Goal: Obtain resource: Download file/media

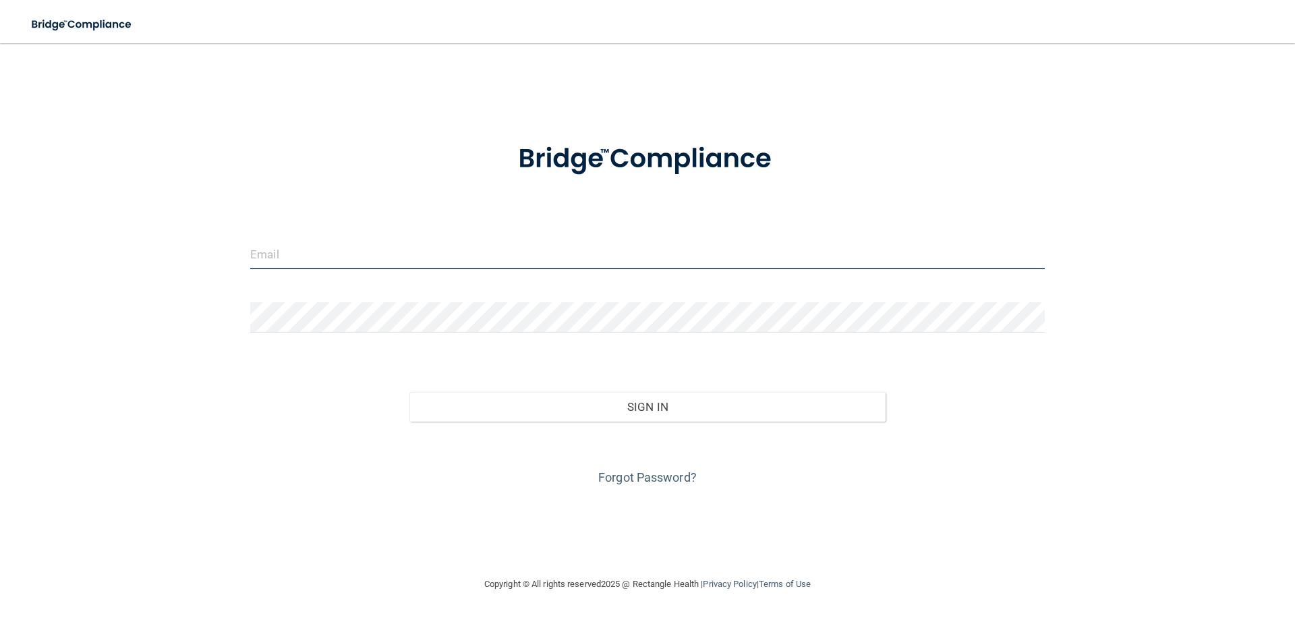
click at [289, 256] on input "email" at bounding box center [647, 254] width 794 height 30
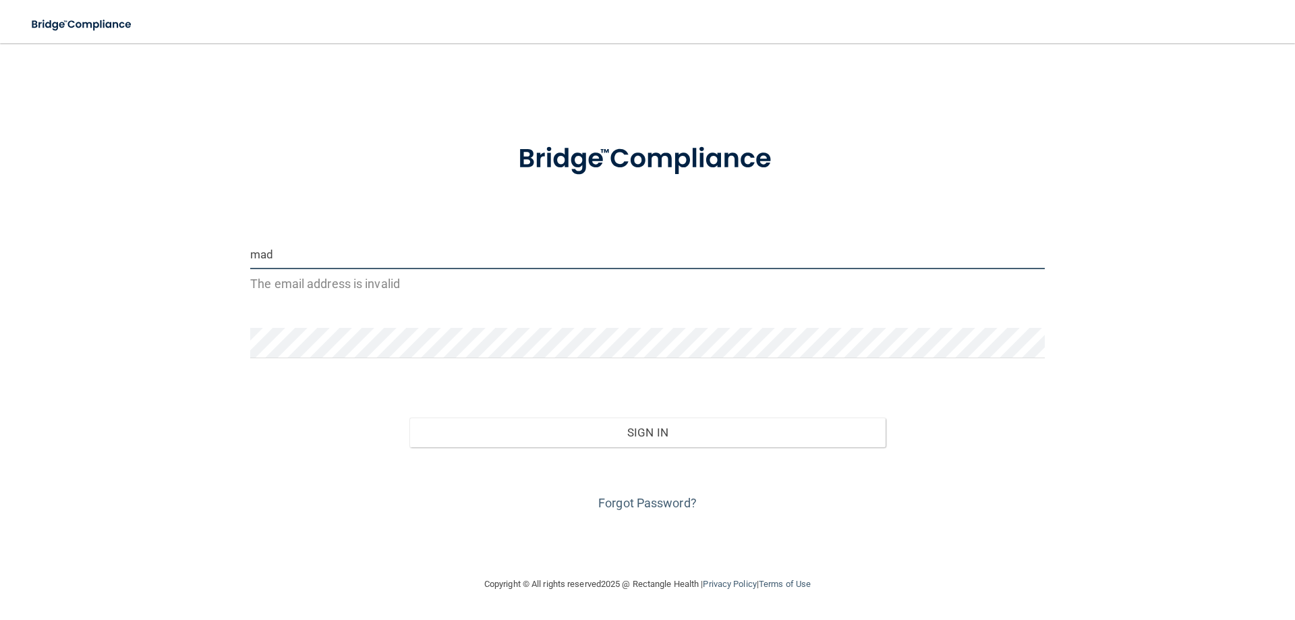
type input "[EMAIL_ADDRESS][DOMAIN_NAME]"
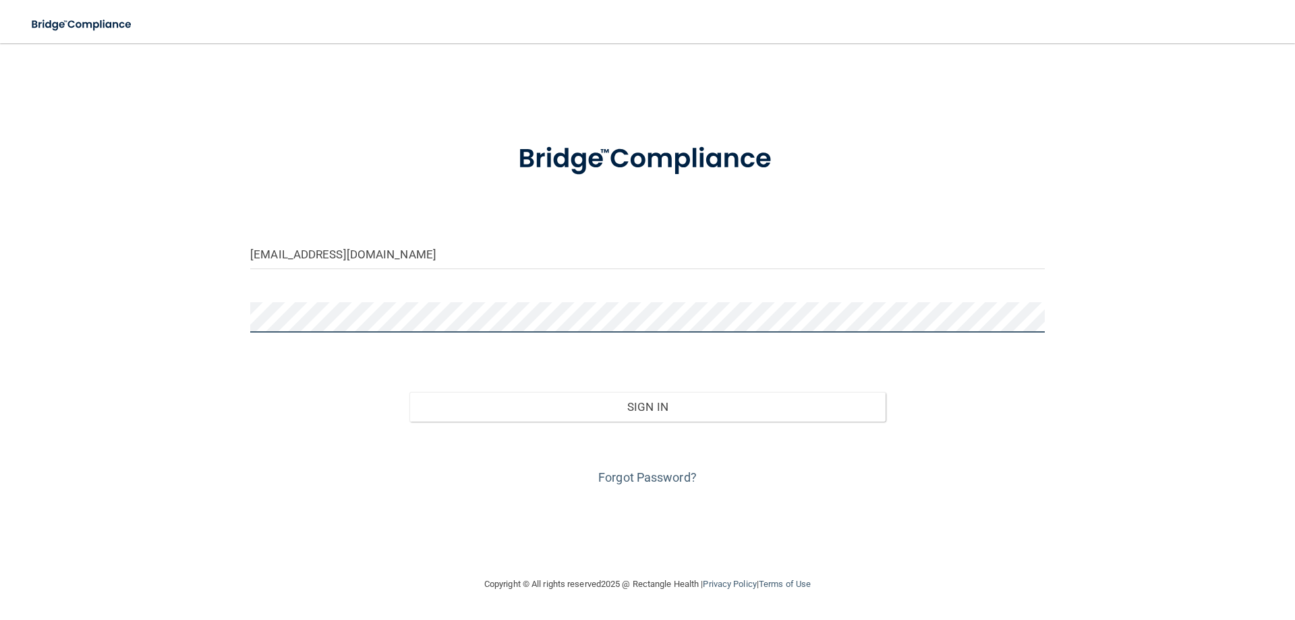
click at [409, 392] on button "Sign In" at bounding box center [647, 407] width 477 height 30
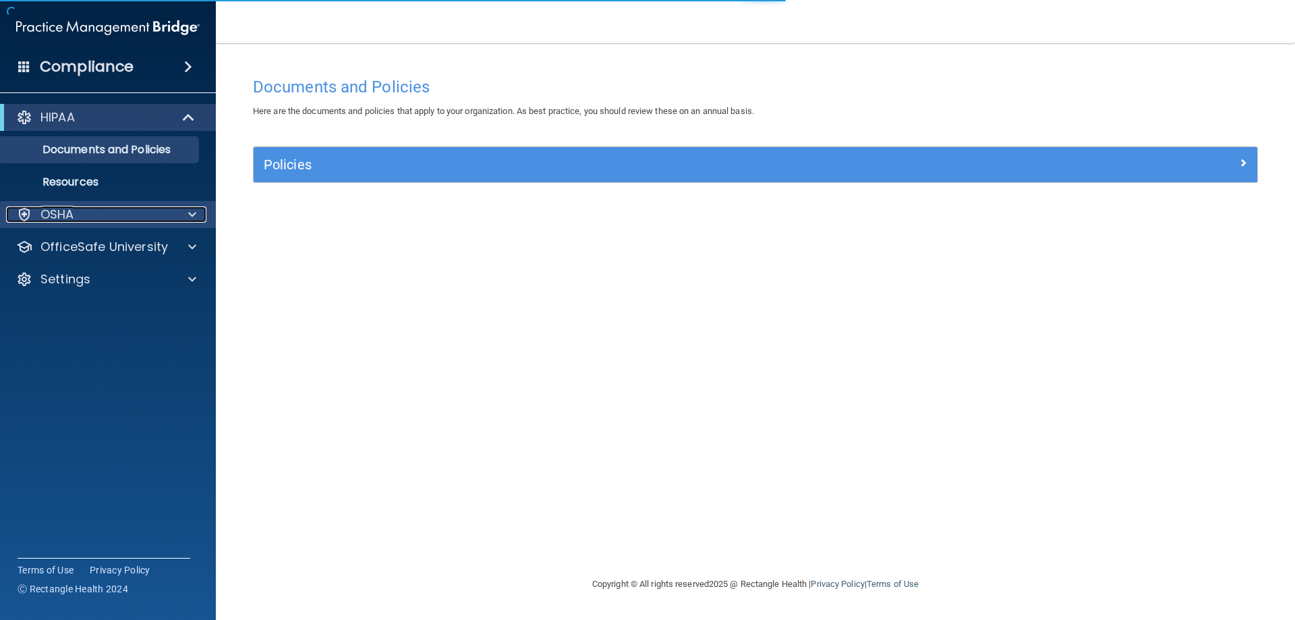
click at [90, 207] on div "OSHA" at bounding box center [89, 214] width 167 height 16
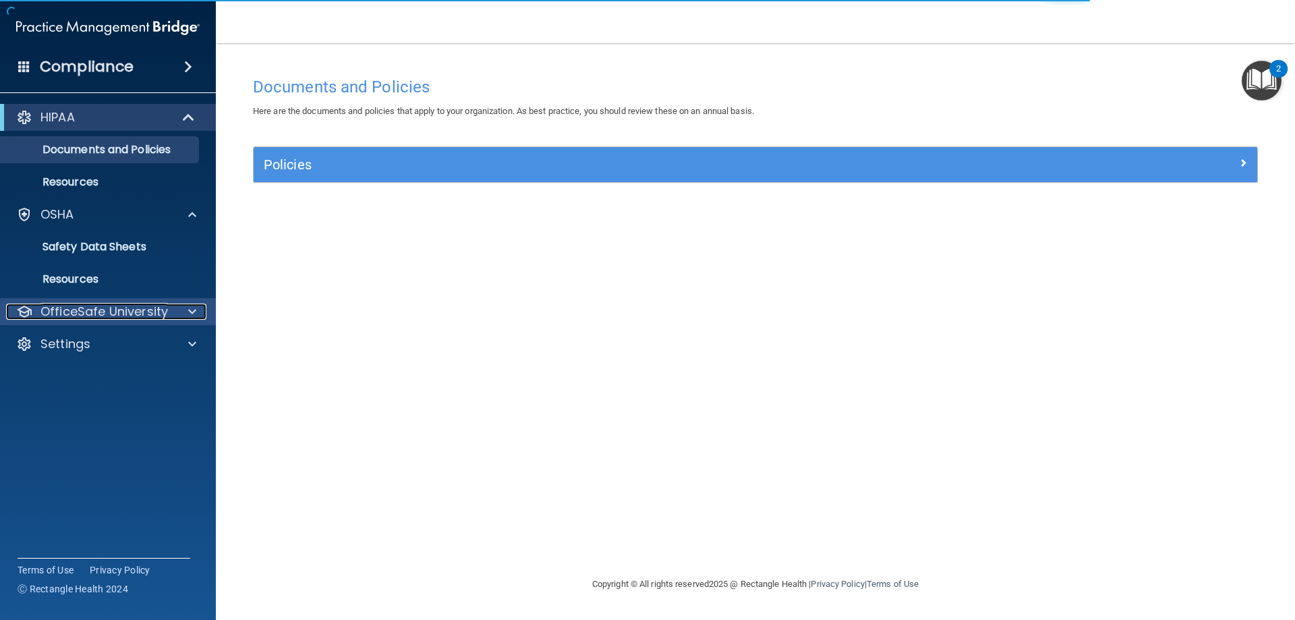
click at [69, 318] on p "OfficeSafe University" at bounding box center [103, 311] width 127 height 16
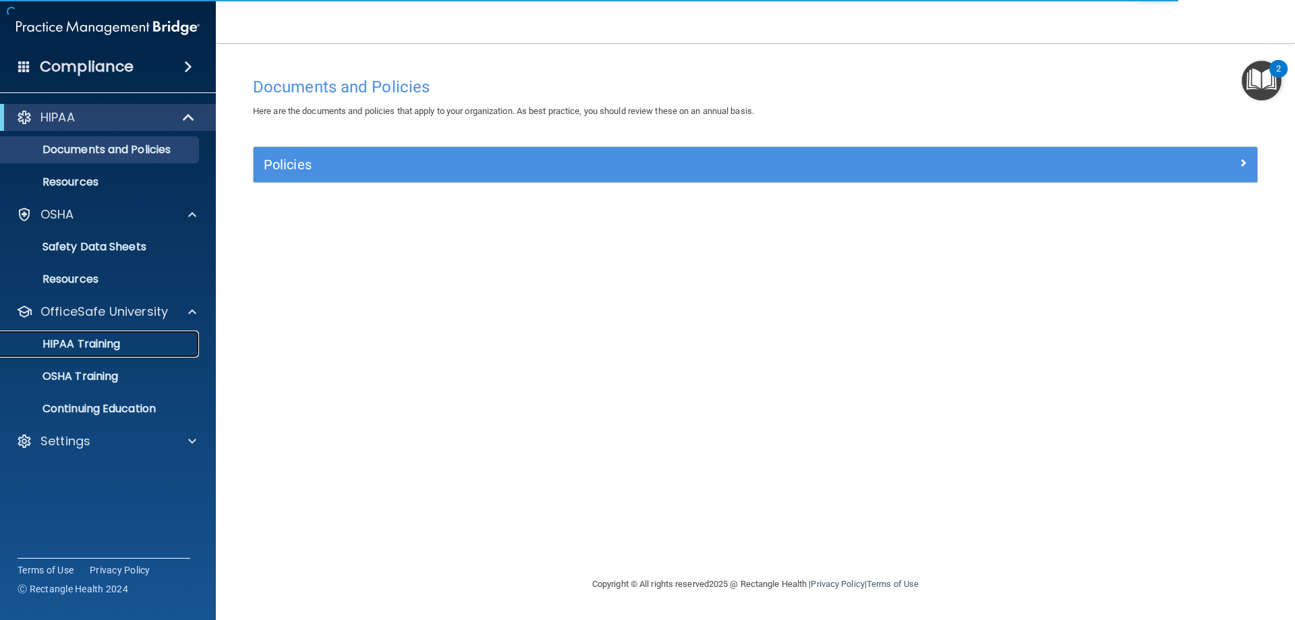
click at [98, 344] on p "HIPAA Training" at bounding box center [64, 343] width 111 height 13
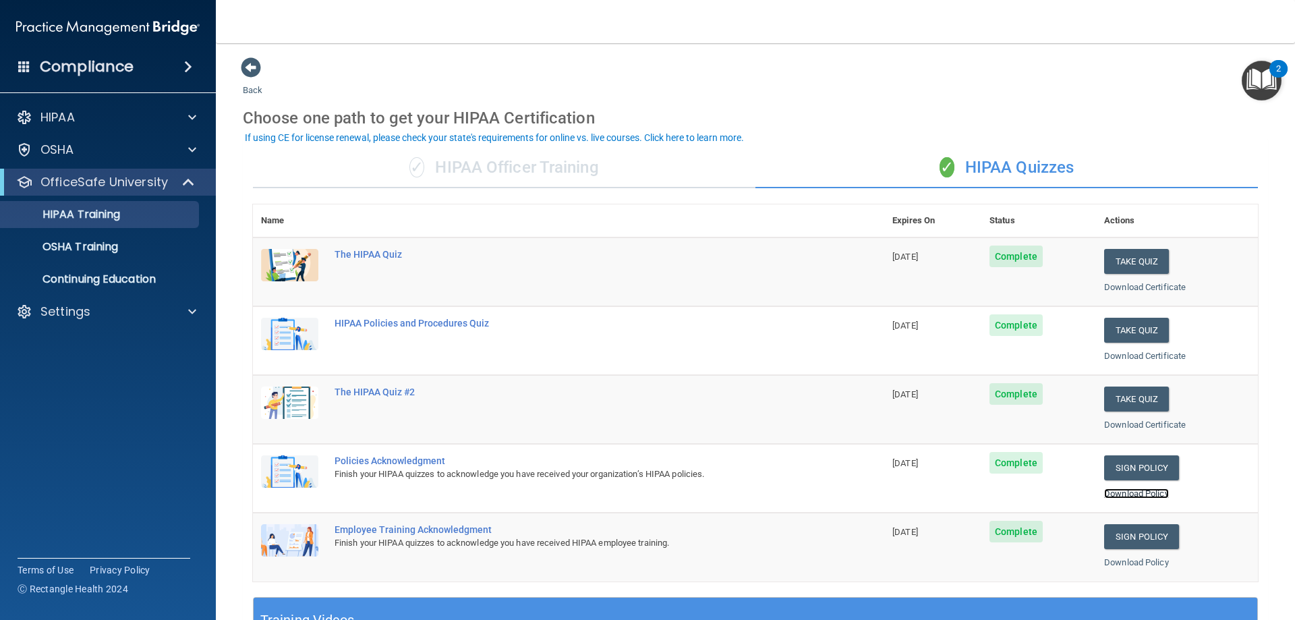
click at [1105, 496] on link "Download Policy" at bounding box center [1136, 493] width 65 height 10
click at [1111, 559] on link "Download Policy" at bounding box center [1136, 562] width 65 height 10
click at [86, 241] on p "OSHA Training" at bounding box center [63, 246] width 109 height 13
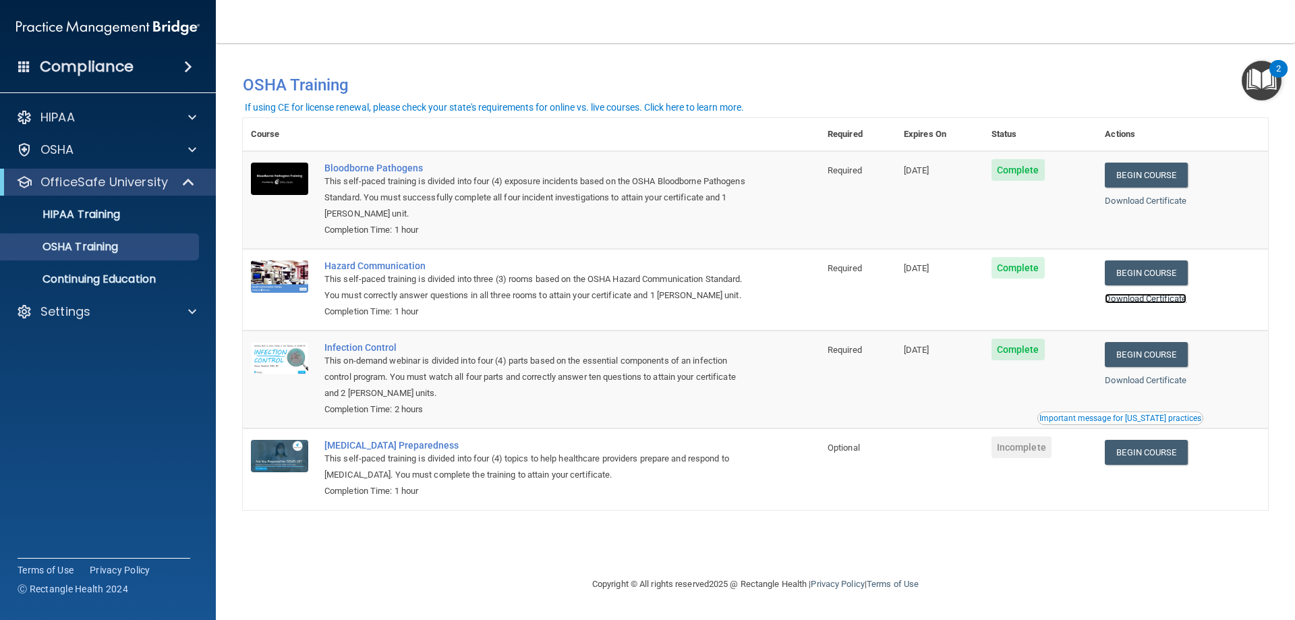
click at [1154, 303] on link "Download Certificate" at bounding box center [1145, 298] width 82 height 10
